Goal: Task Accomplishment & Management: Use online tool/utility

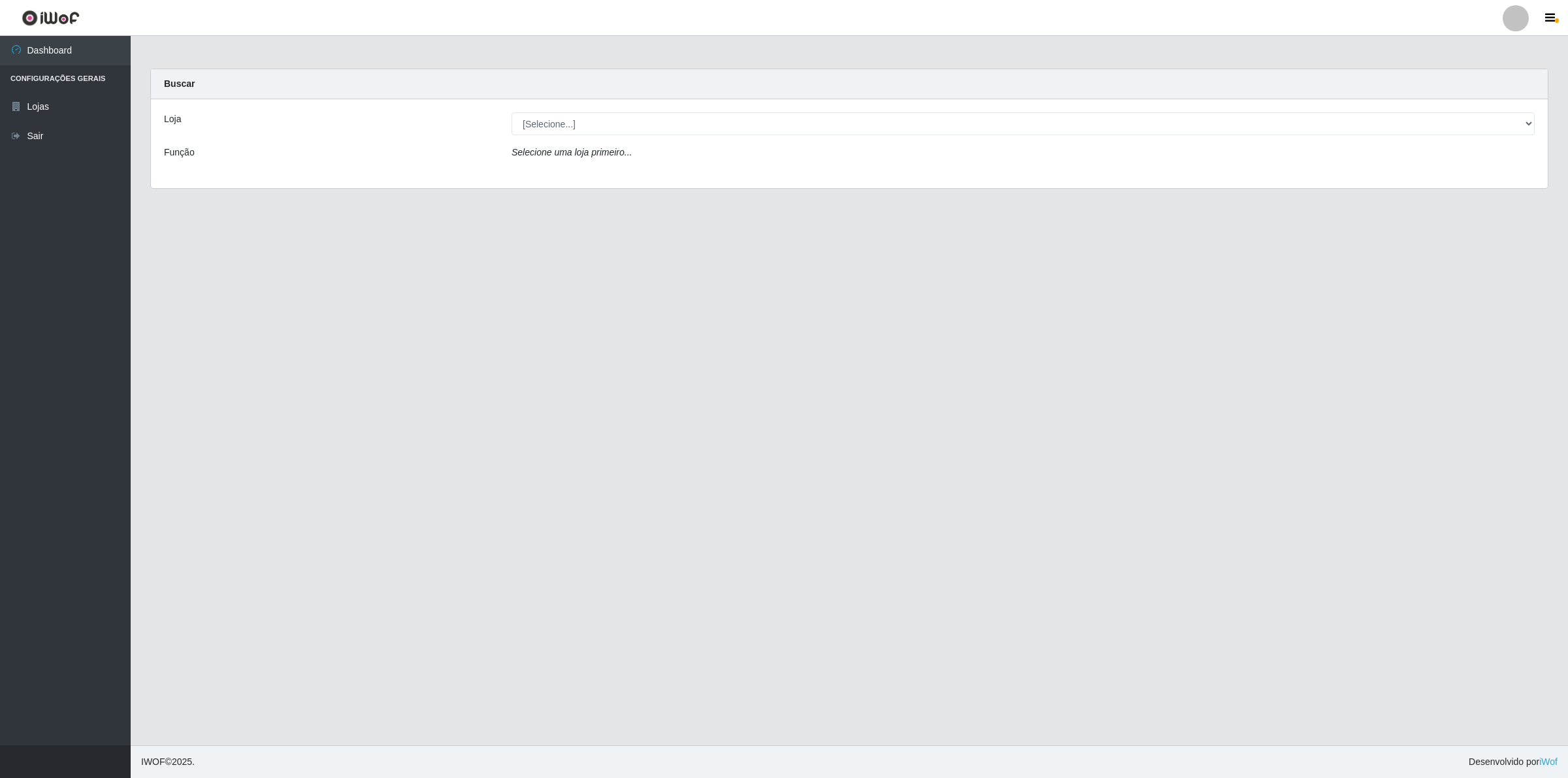
click at [807, 136] on div "Loja [Selecione...] Extrabom - Loja 01 Centro de Distribuição Função Selecione …" at bounding box center [849, 143] width 1397 height 88
click at [805, 130] on select "[Selecione...] Extrabom - Loja 01 Centro de Distribuição" at bounding box center [1024, 124] width 1024 height 23
select select "435"
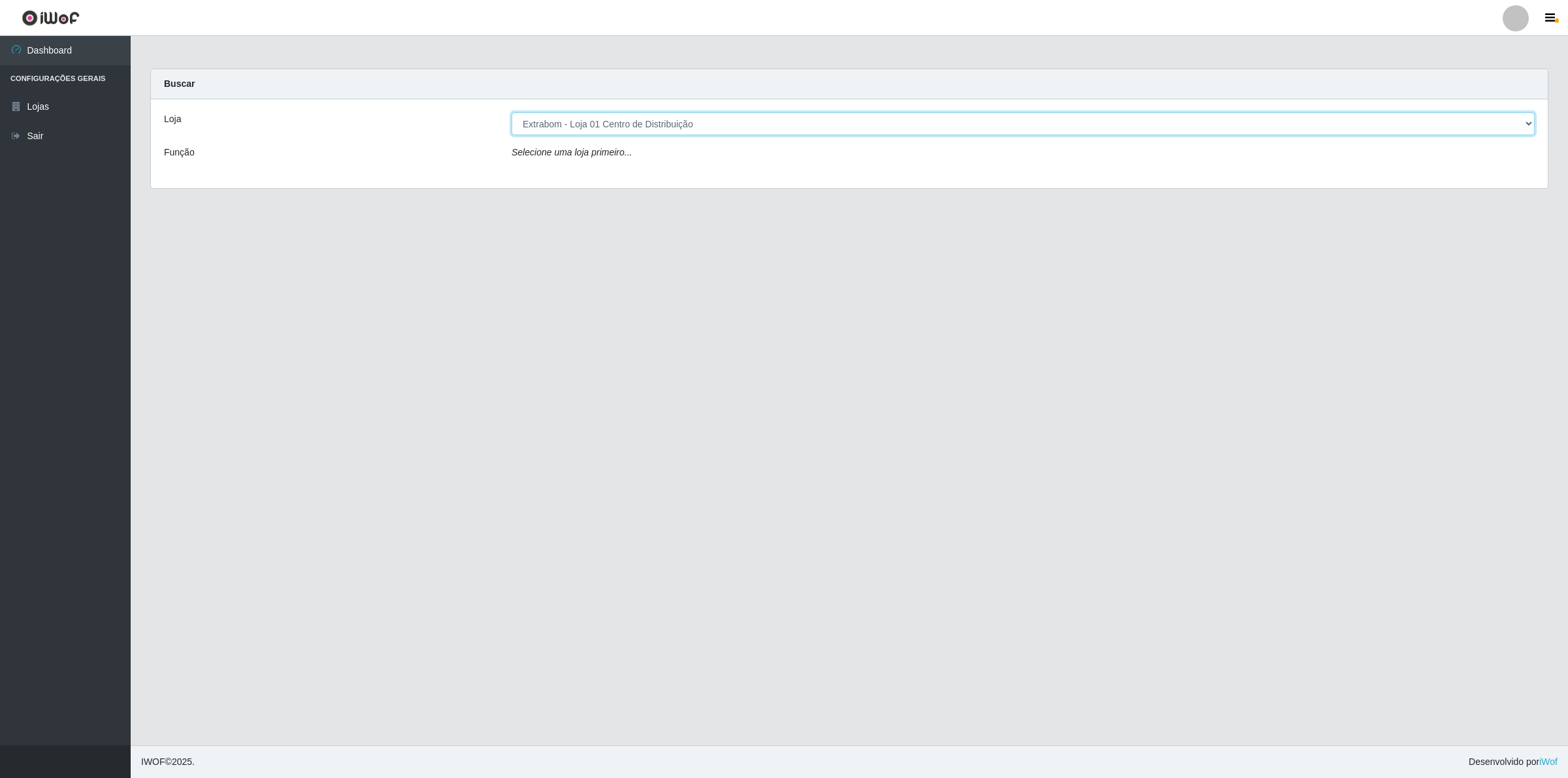
click at [512, 112] on select "[Selecione...] Extrabom - Loja 01 Centro de Distribuição" at bounding box center [1024, 124] width 1024 height 23
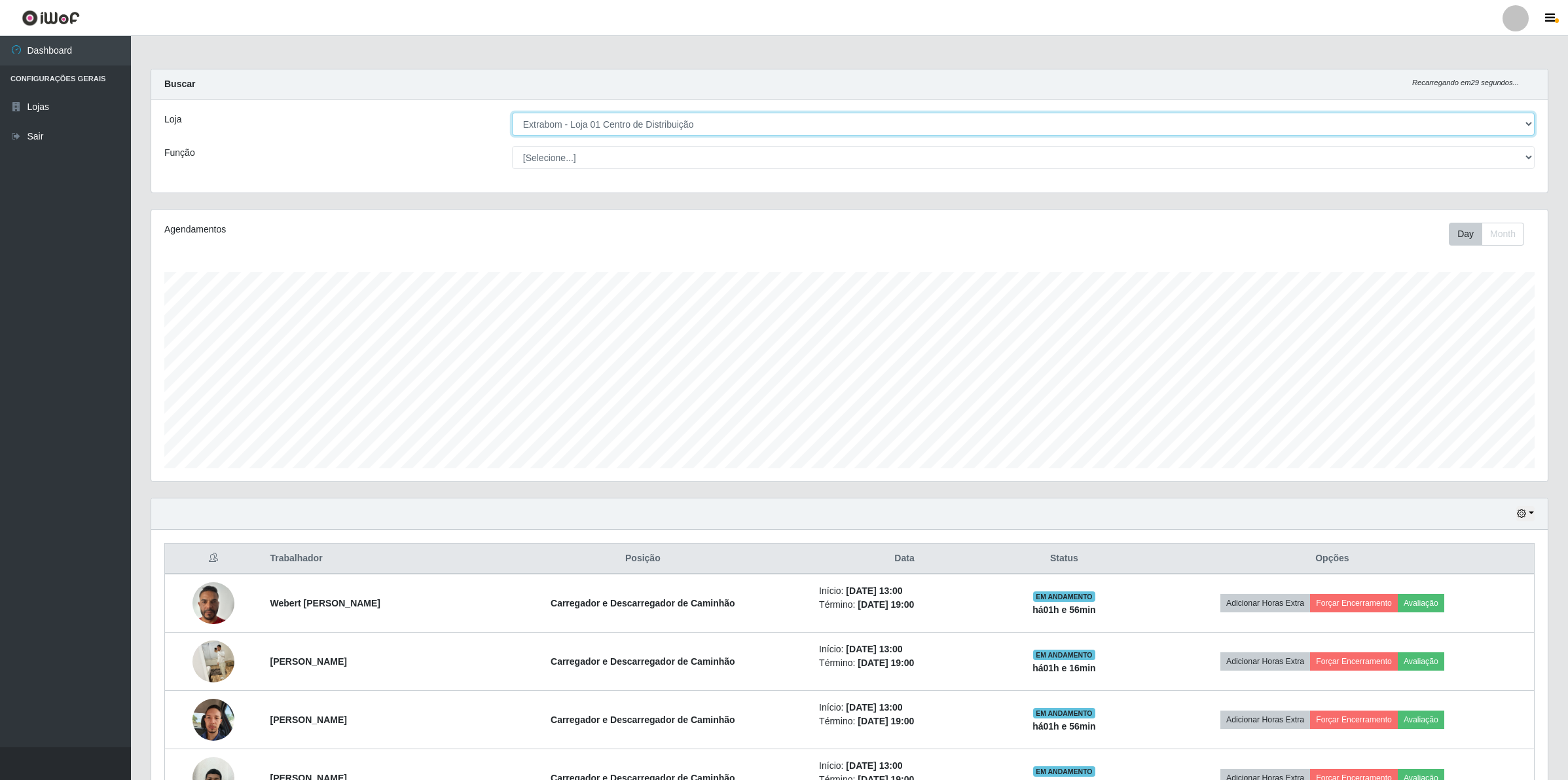
scroll to position [92, 0]
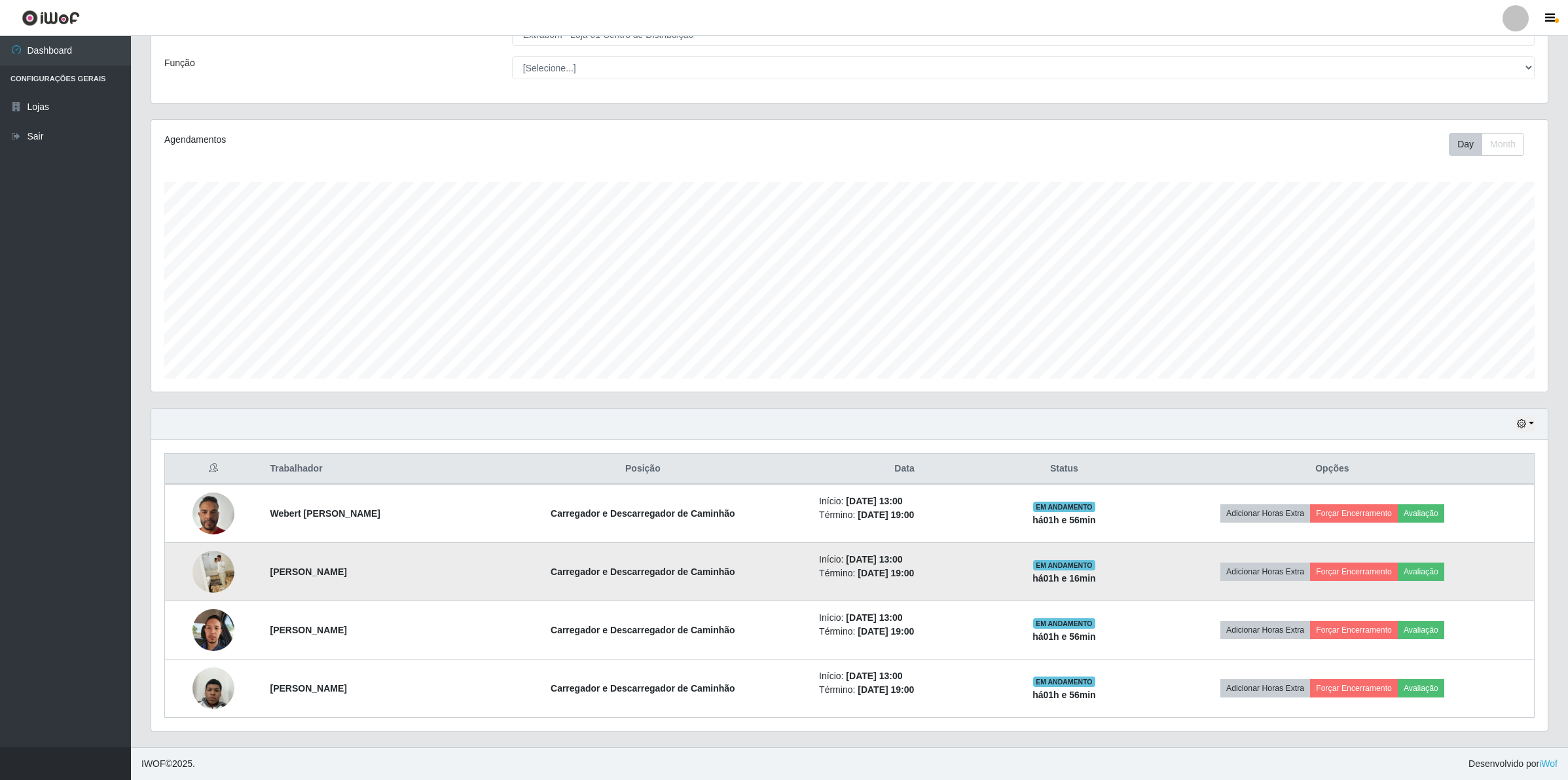
click at [209, 573] on img at bounding box center [213, 572] width 42 height 53
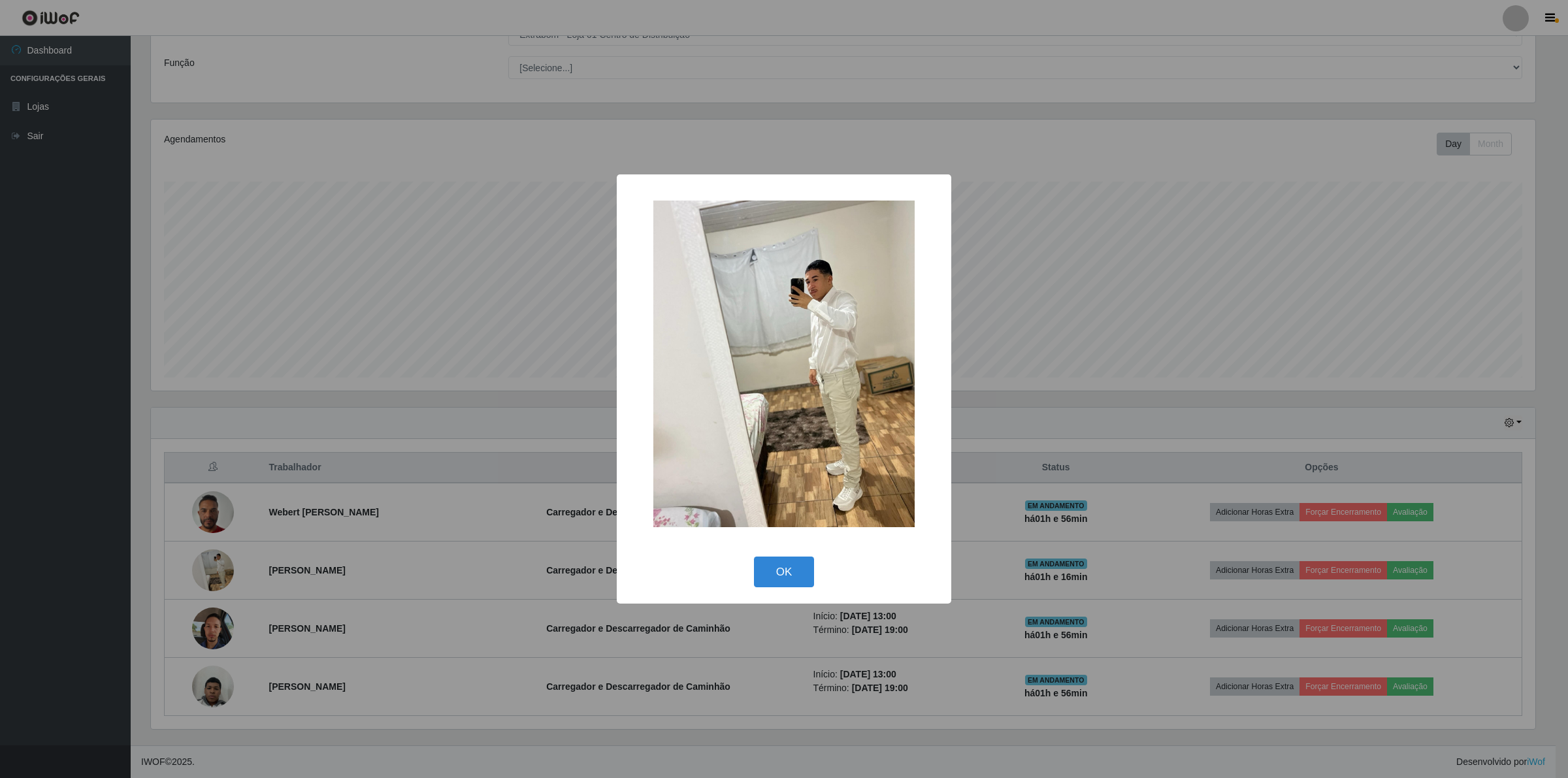
click at [328, 569] on div "× OK Cancel" at bounding box center [784, 389] width 1568 height 778
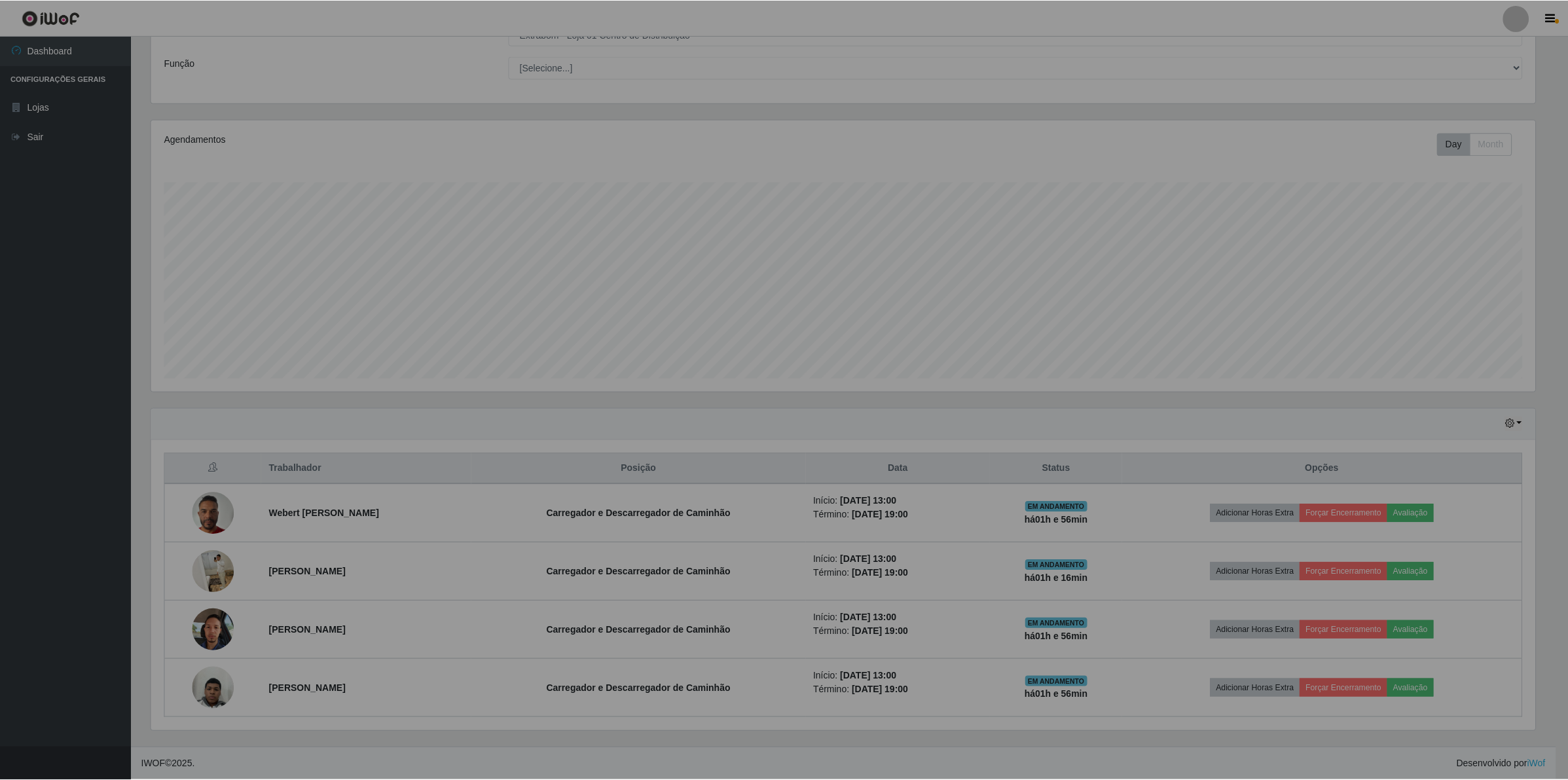
scroll to position [273, 1396]
